Goal: Book appointment/travel/reservation

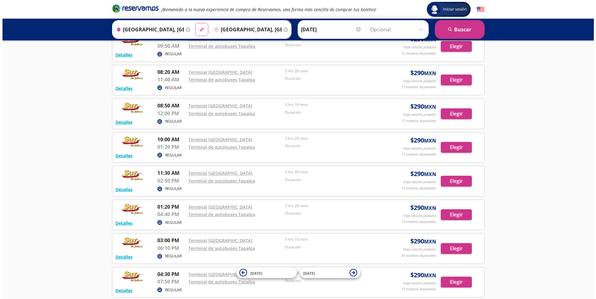
scroll to position [47, 0]
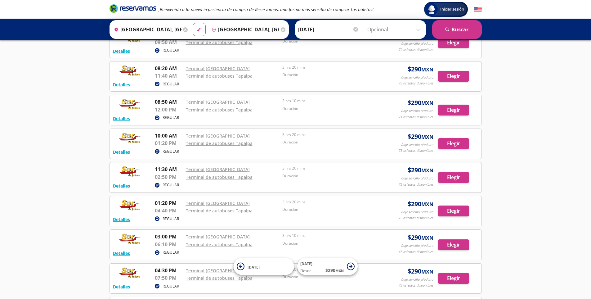
click at [127, 71] on img at bounding box center [130, 71] width 34 height 12
click at [127, 87] on button "Detalles" at bounding box center [121, 84] width 17 height 7
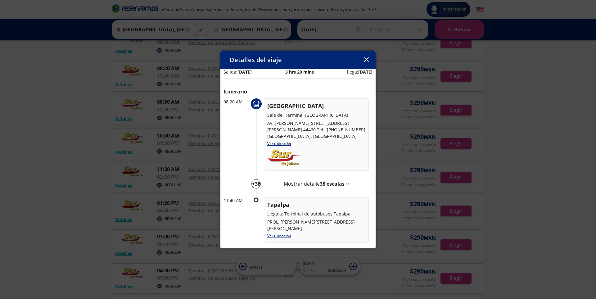
scroll to position [0, 0]
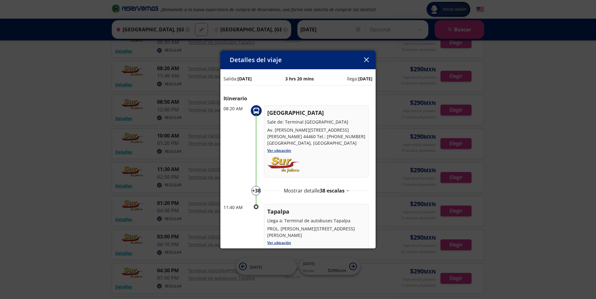
click at [257, 187] on p "+ 38" at bounding box center [256, 190] width 8 height 7
click at [337, 187] on span "38 escalas" at bounding box center [332, 190] width 25 height 7
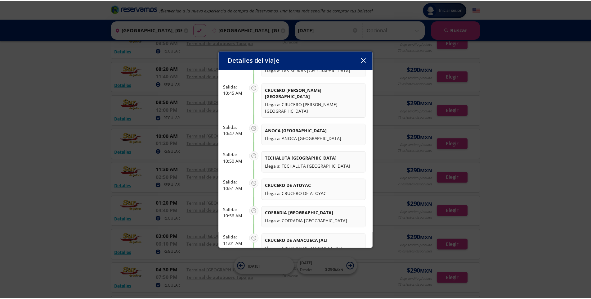
scroll to position [620, 0]
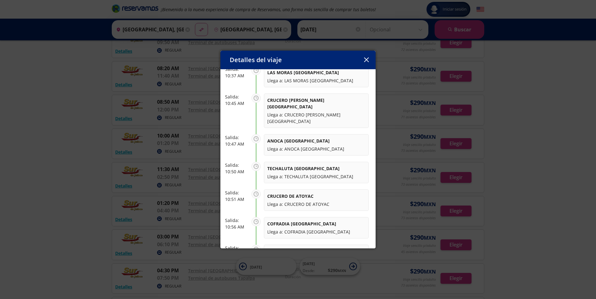
click at [486, 152] on div "Detalles del viaje Salida: [DATE] 3 hrs 20 mins llega: [DATE] Itinerario 08:20 …" at bounding box center [298, 149] width 596 height 299
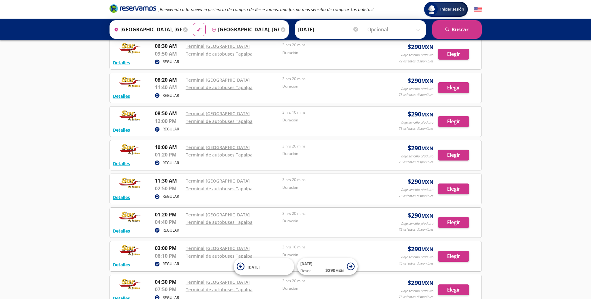
scroll to position [16, 0]
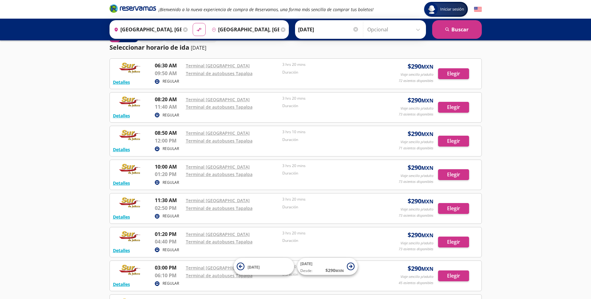
click at [244, 33] on input "[GEOGRAPHIC_DATA], [GEOGRAPHIC_DATA]" at bounding box center [244, 30] width 70 height 16
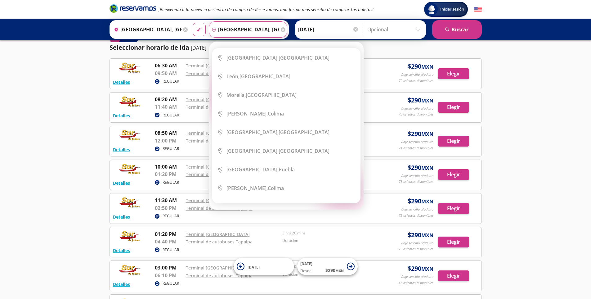
click at [207, 33] on div "Origen heroicons:map-pin-20-solid [GEOGRAPHIC_DATA], [GEOGRAPHIC_DATA] Destino …" at bounding box center [199, 29] width 179 height 19
click at [235, 31] on input "[GEOGRAPHIC_DATA], [GEOGRAPHIC_DATA]" at bounding box center [244, 30] width 70 height 16
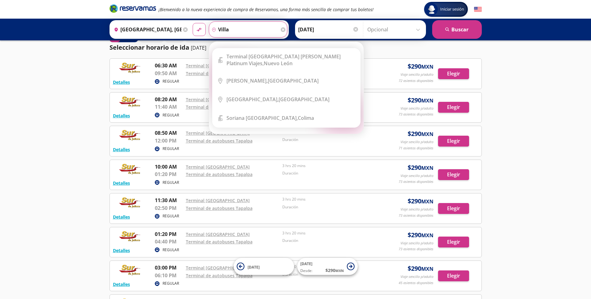
type input "villa"
click at [554, 57] on div "Iniciar sesión Iniciar sesión ¡Bienvenido a la nueva experiencia de compra de R…" at bounding box center [295, 213] width 591 height 458
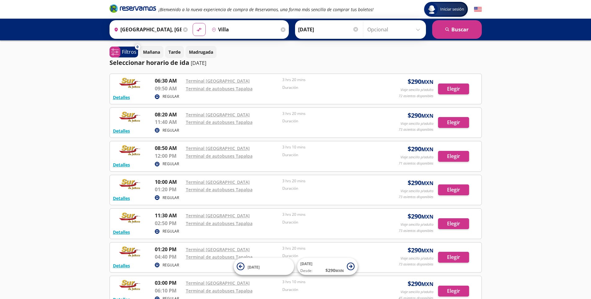
scroll to position [0, 0]
